Goal: Find specific page/section: Find specific page/section

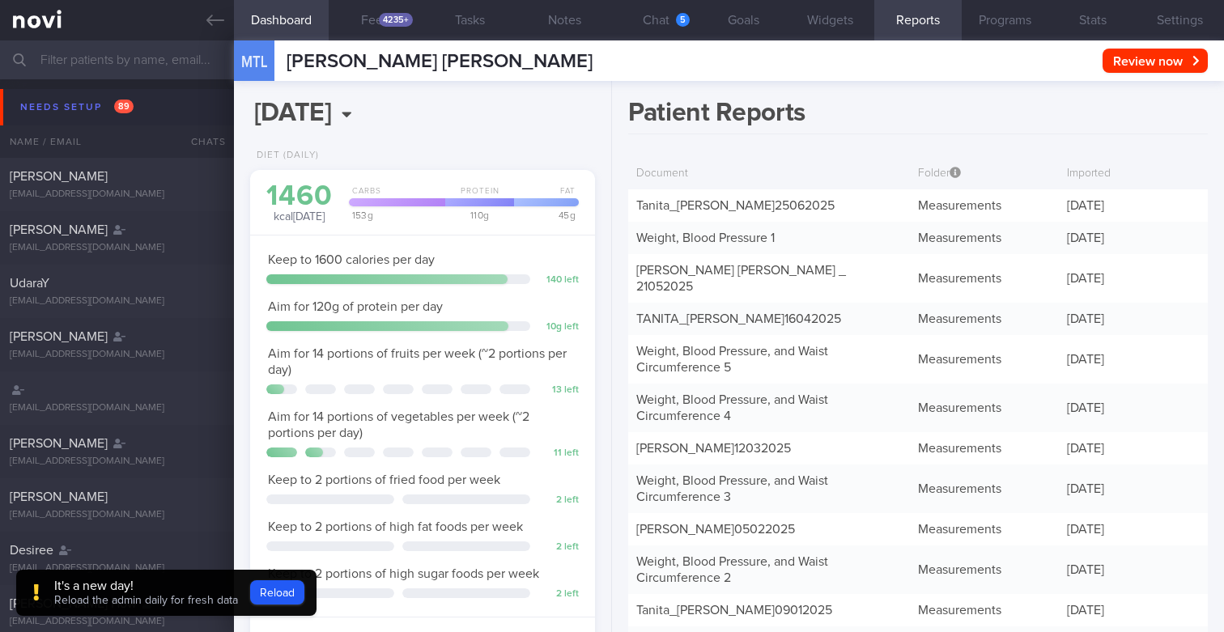
select select "7"
drag, startPoint x: 286, startPoint y: 58, endPoint x: 477, endPoint y: 57, distance: 191.8
click at [477, 57] on div "MTL [PERSON_NAME] [PERSON_NAME] [PERSON_NAME] [PERSON_NAME] [EMAIL_ADDRESS][DOM…" at bounding box center [729, 60] width 990 height 40
copy span "[PERSON_NAME] [PERSON_NAME]"
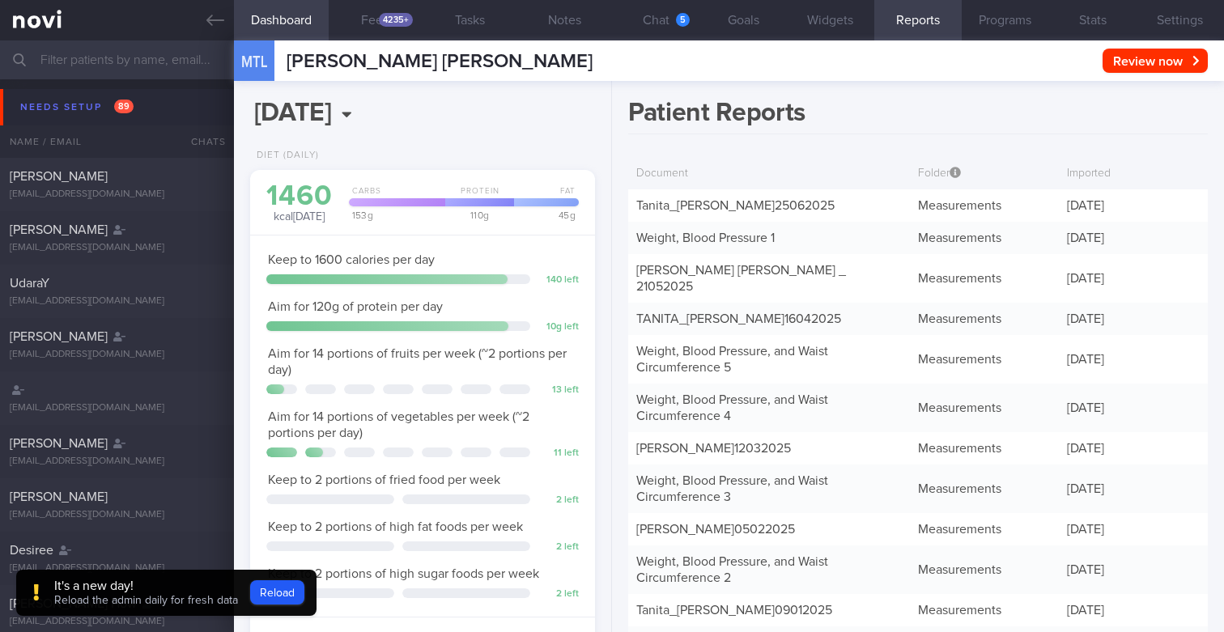
click at [851, 126] on h1 "Patient Reports" at bounding box center [917, 115] width 579 height 37
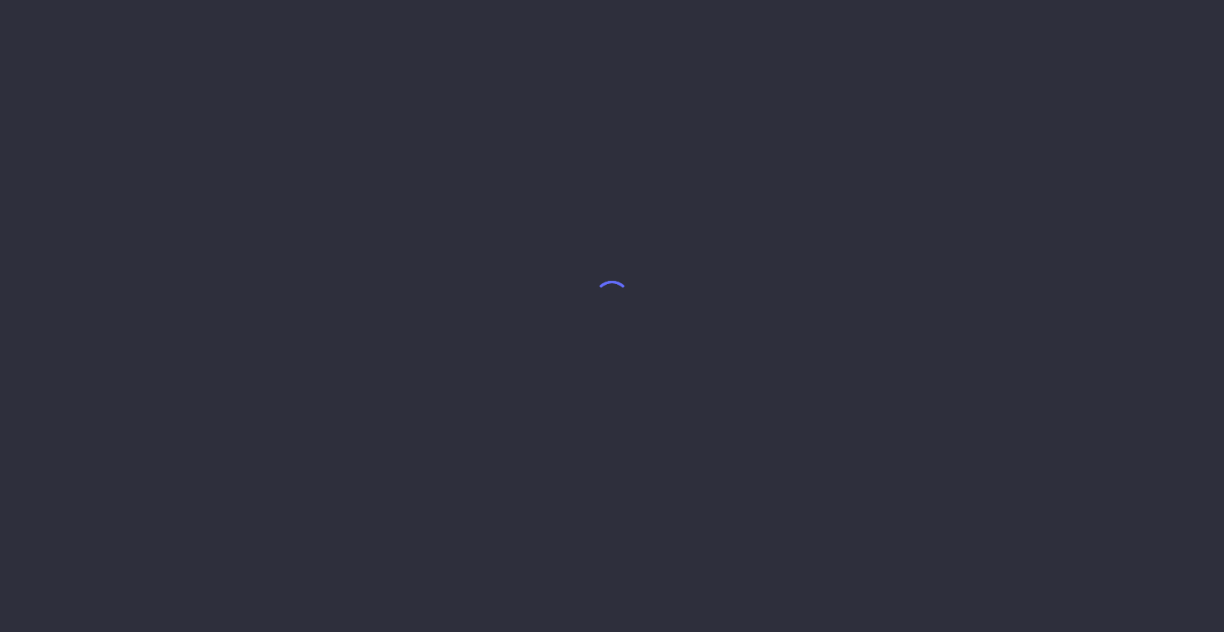
select select "7"
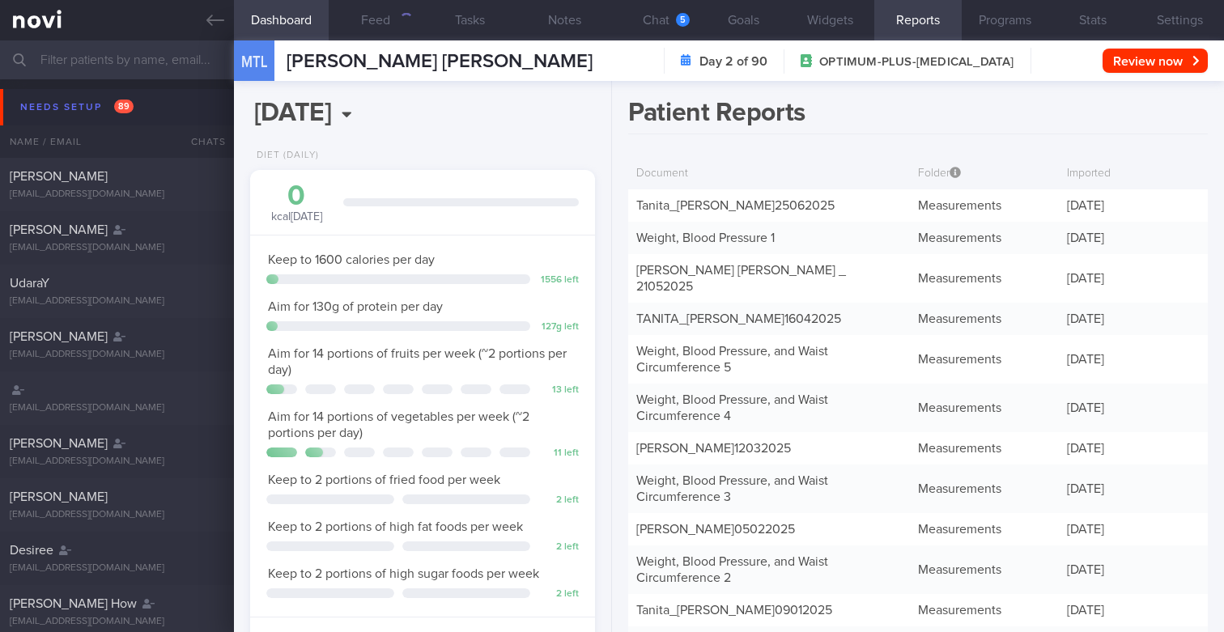
scroll to position [181, 316]
